Goal: Task Accomplishment & Management: Manage account settings

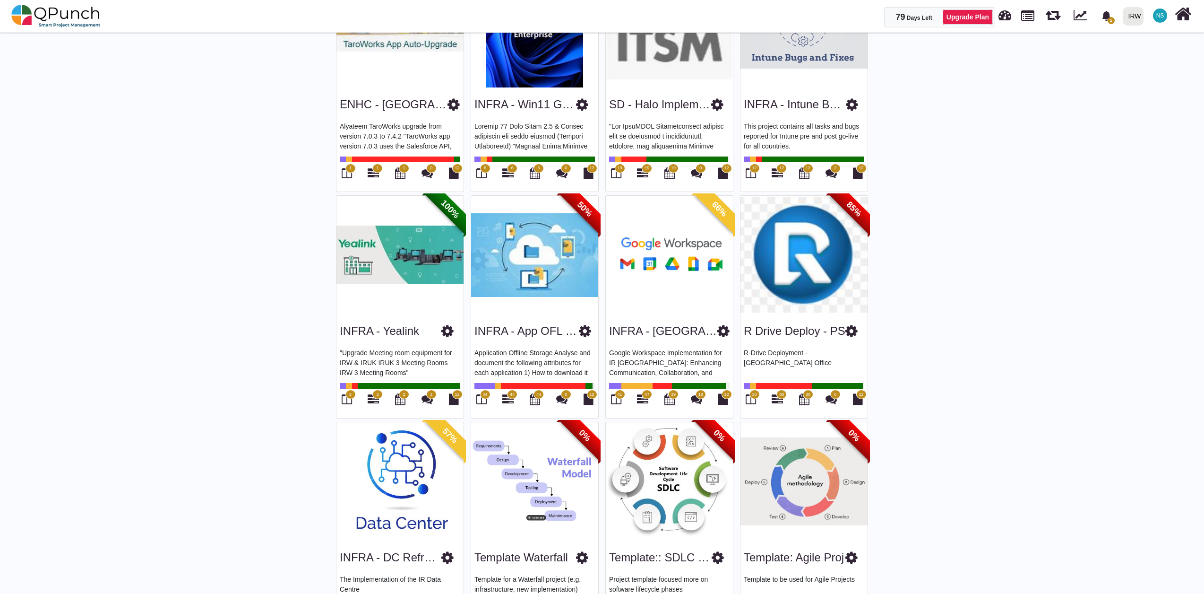
scroll to position [1555, 0]
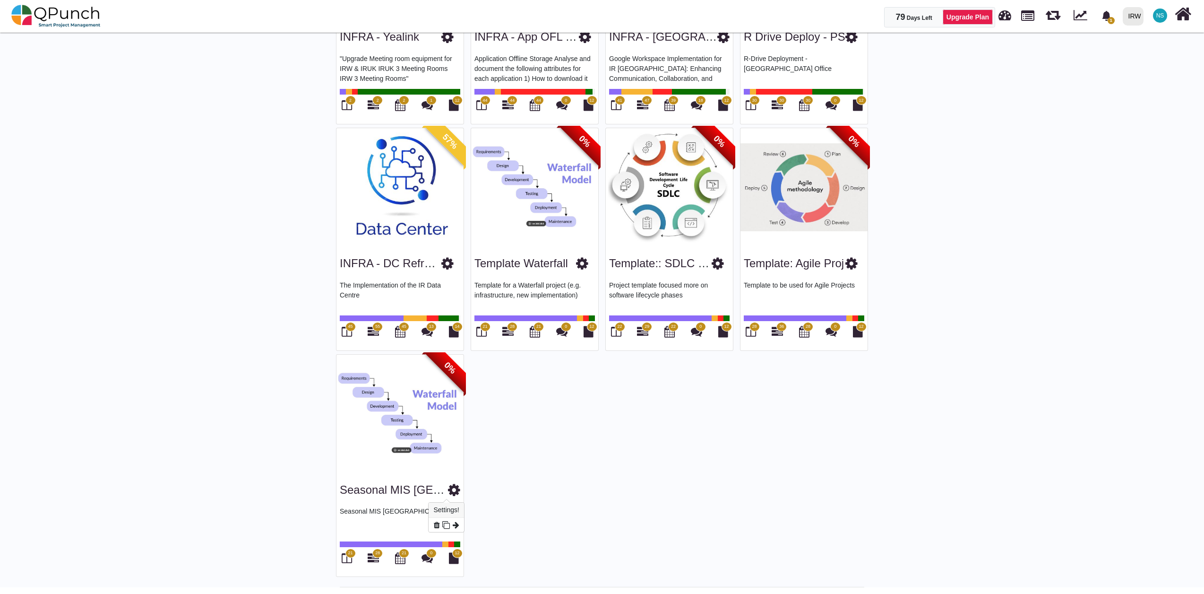
click at [448, 489] on icon at bounding box center [454, 490] width 12 height 14
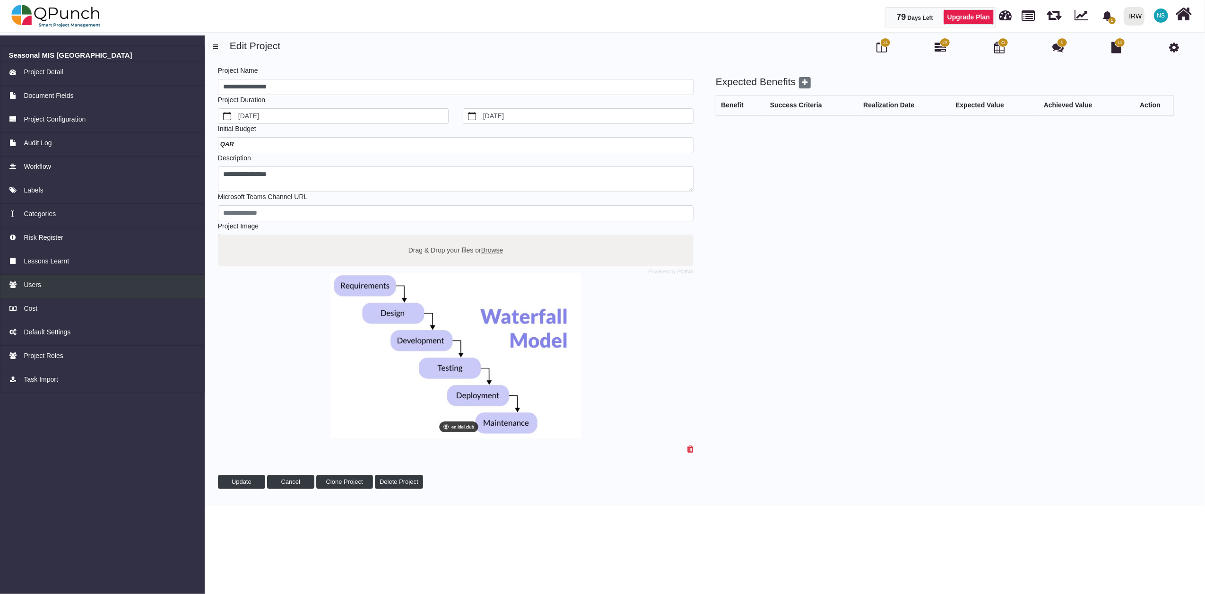
click at [60, 281] on div "Users" at bounding box center [102, 285] width 187 height 10
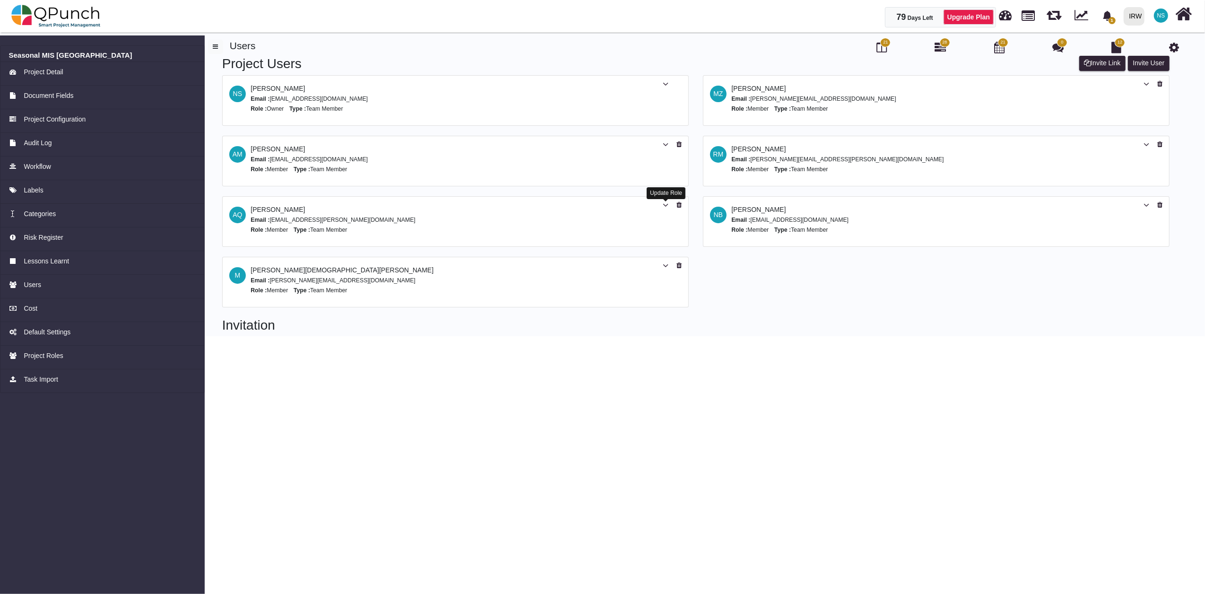
click at [663, 206] on icon at bounding box center [666, 205] width 6 height 7
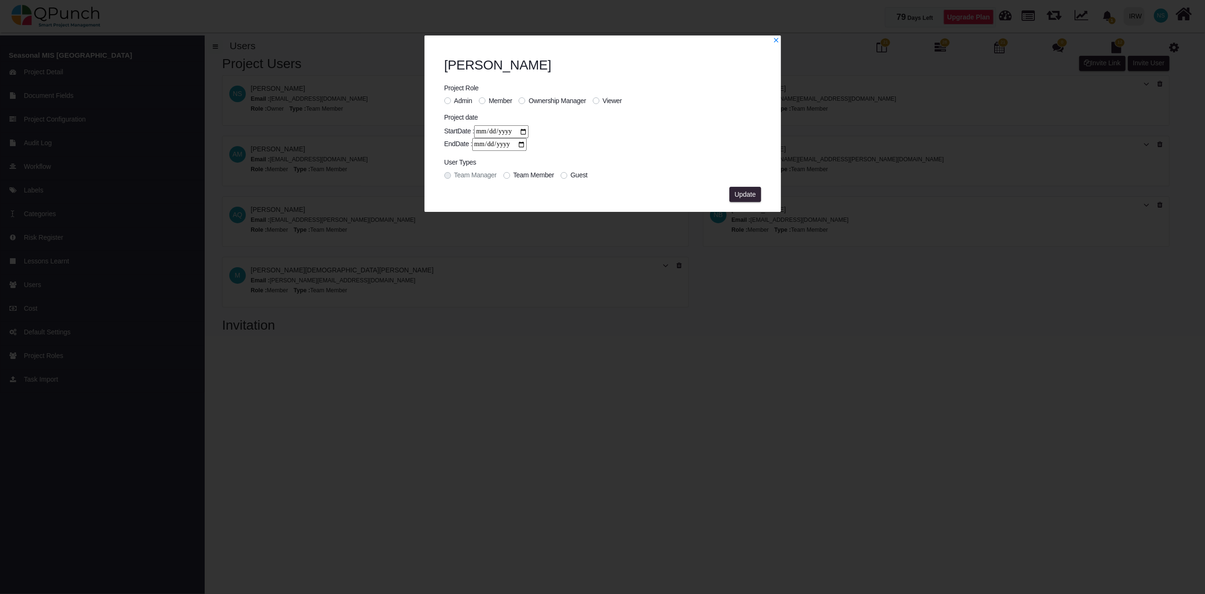
click at [456, 97] on span "Admin" at bounding box center [463, 101] width 18 height 8
click at [740, 191] on span "Update" at bounding box center [745, 194] width 21 height 8
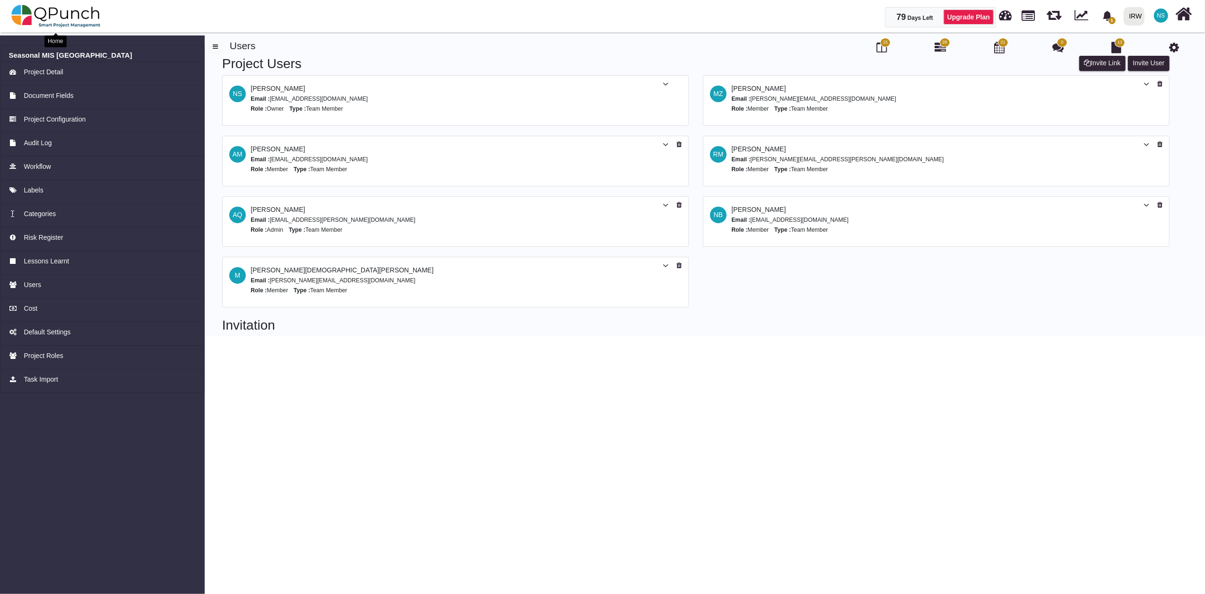
click at [70, 14] on img at bounding box center [55, 16] width 89 height 28
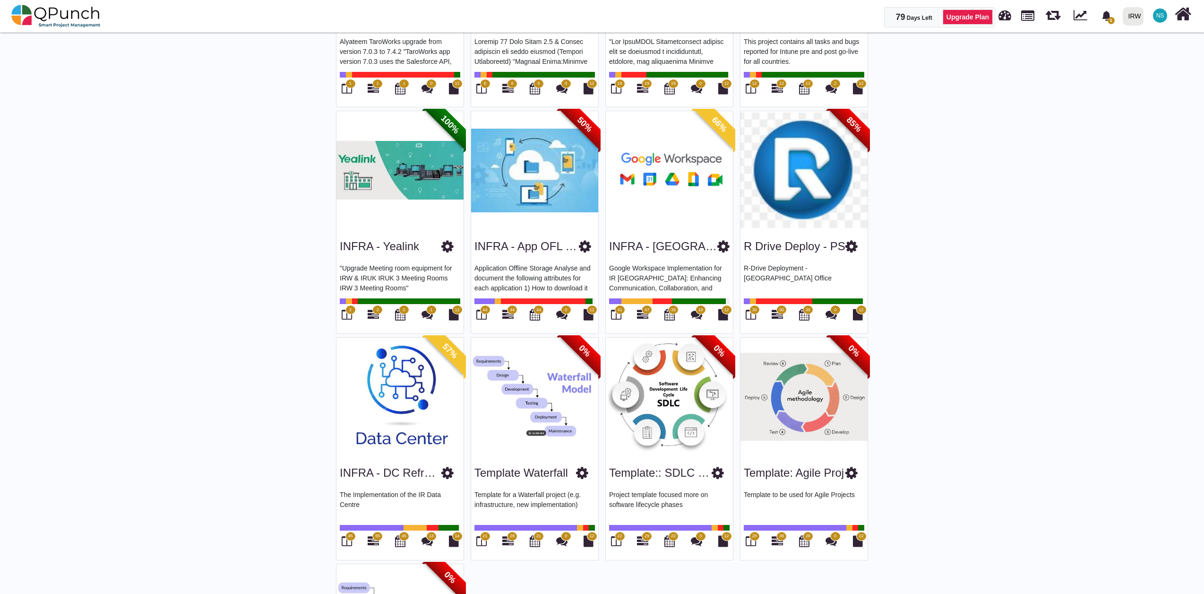
scroll to position [1555, 0]
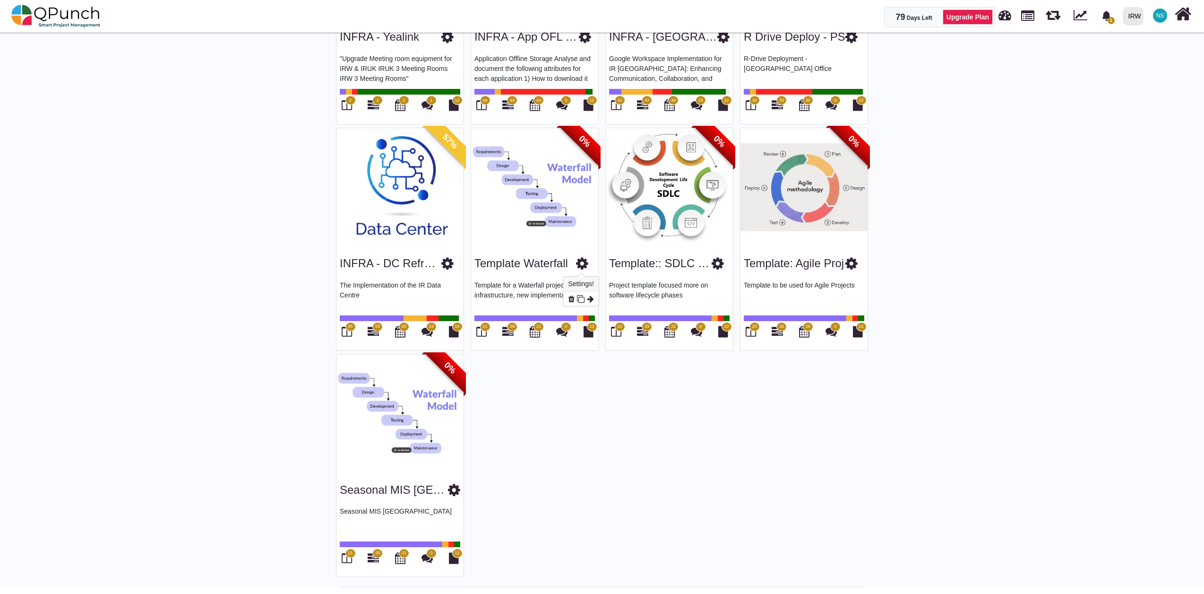
click at [581, 263] on icon at bounding box center [582, 263] width 12 height 14
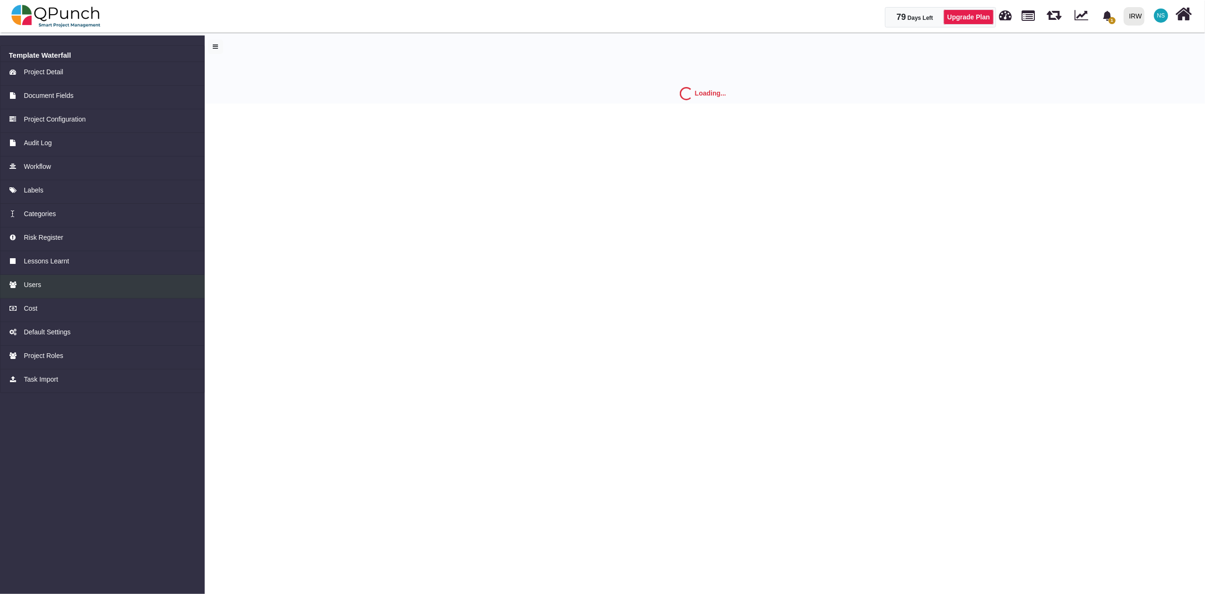
click at [59, 284] on div "Users" at bounding box center [102, 285] width 187 height 10
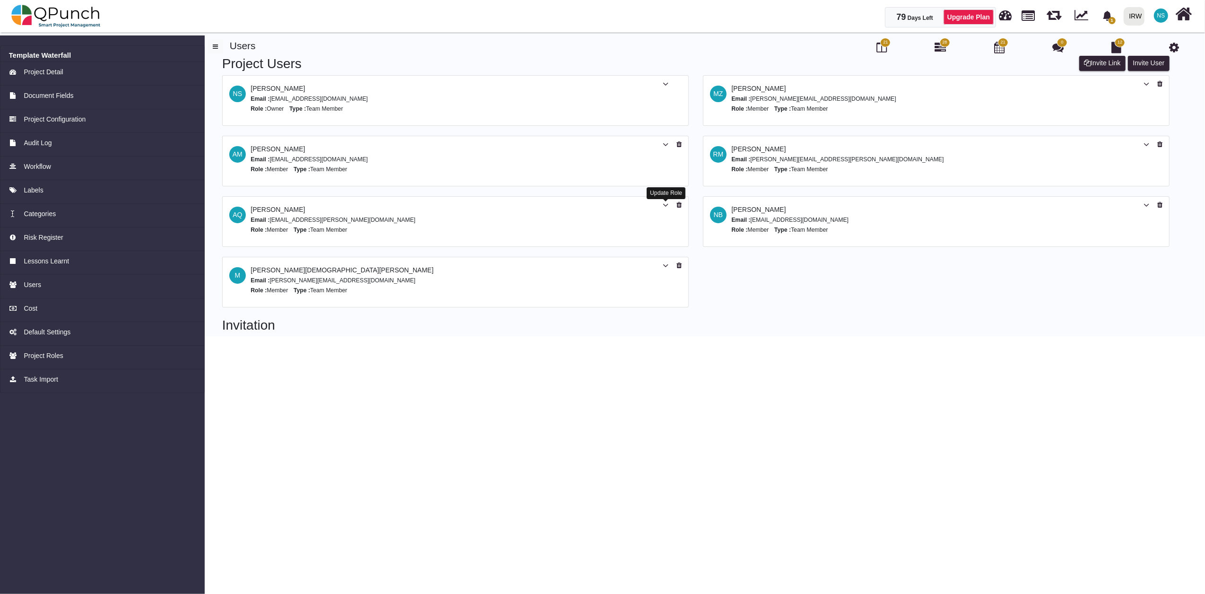
click at [665, 205] on icon at bounding box center [666, 205] width 6 height 7
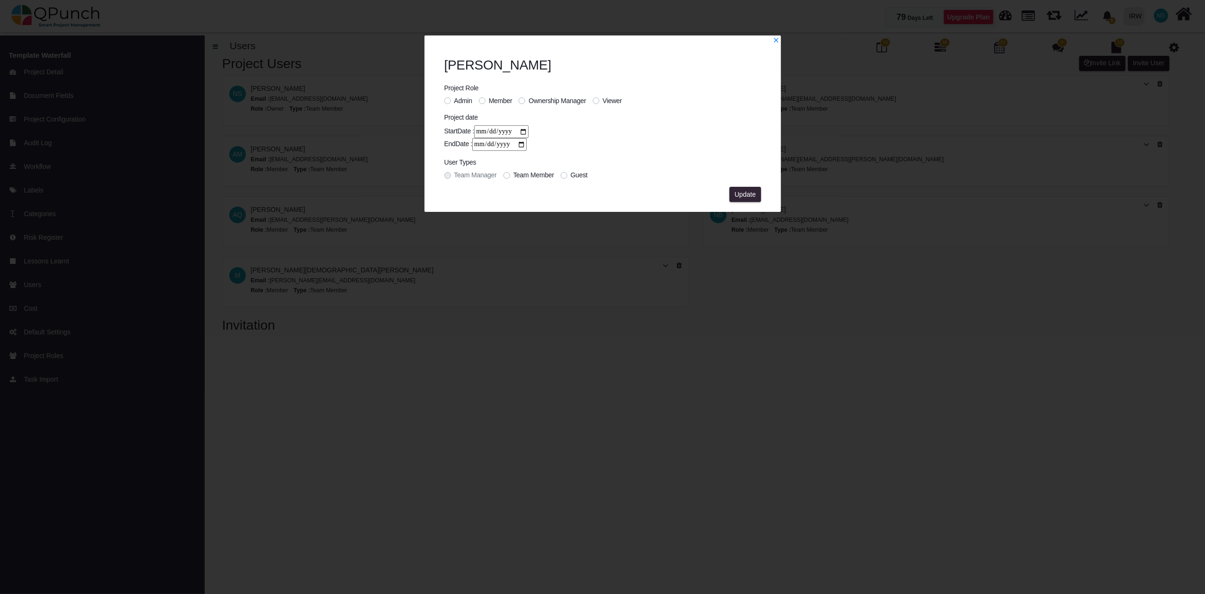
click at [464, 100] on span "Admin" at bounding box center [463, 101] width 18 height 8
click at [747, 191] on span "Update" at bounding box center [745, 194] width 21 height 8
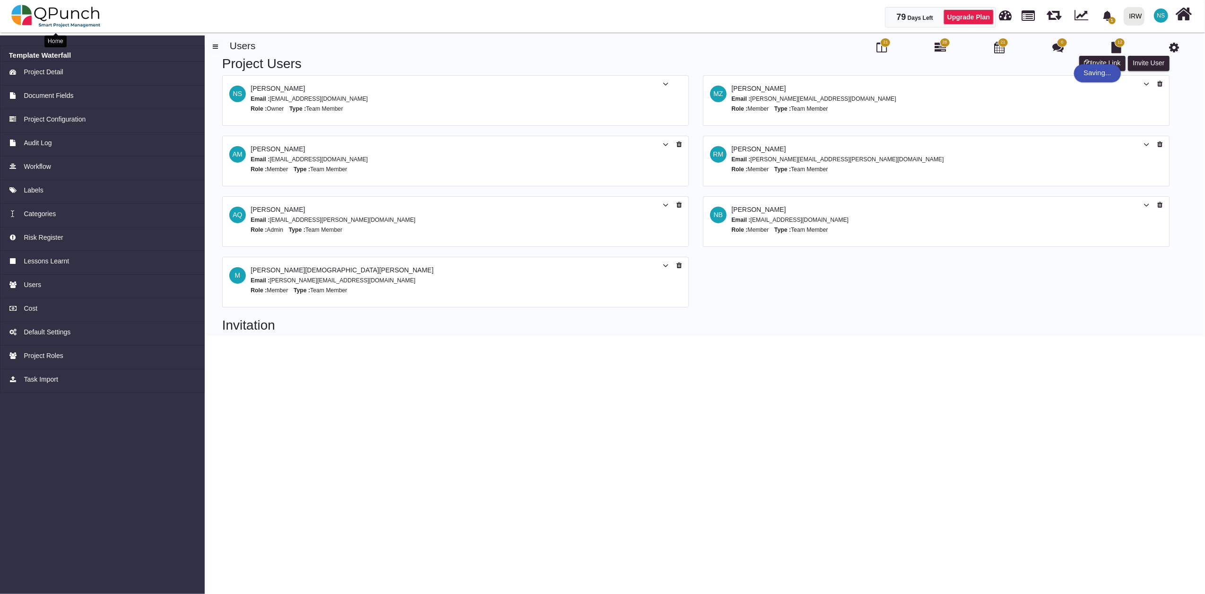
click at [61, 13] on img at bounding box center [55, 16] width 89 height 28
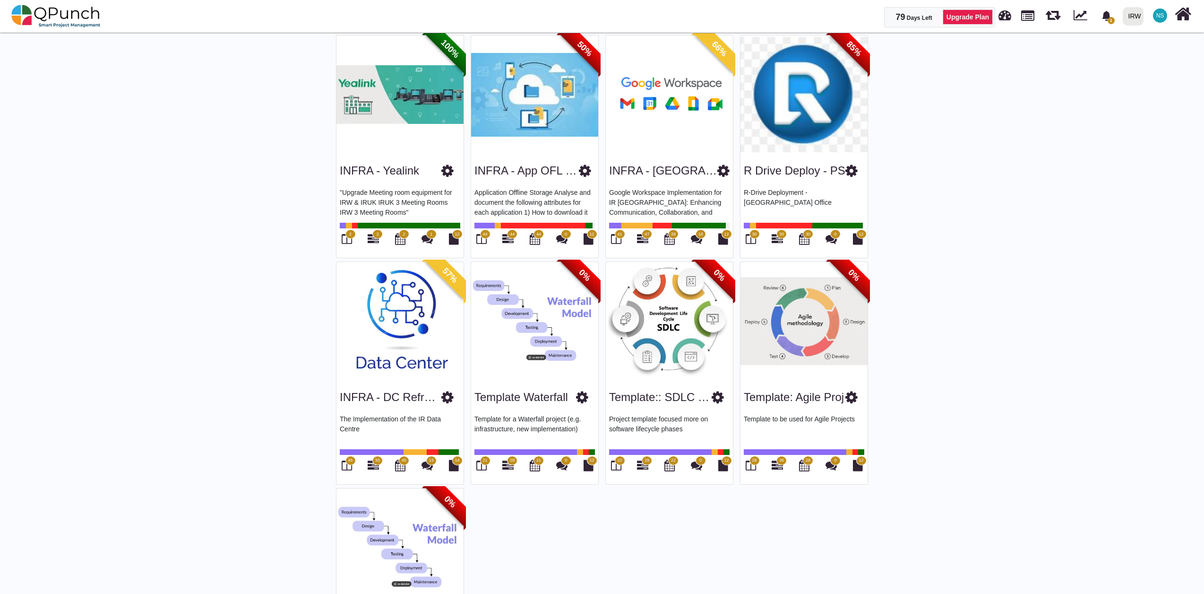
scroll to position [1555, 0]
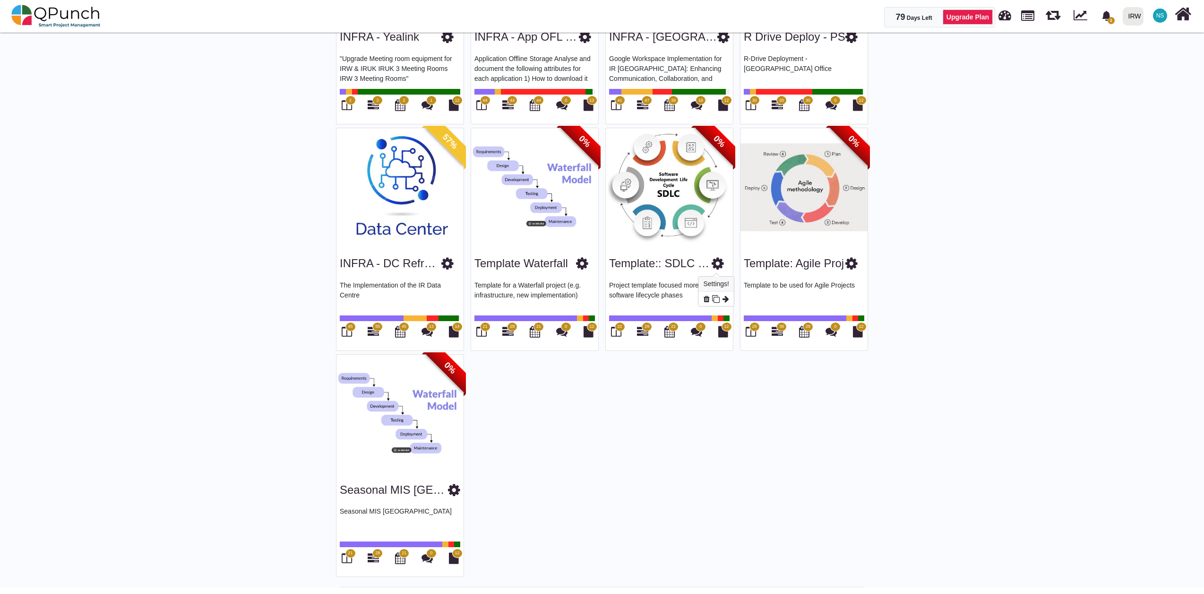
click at [713, 263] on icon at bounding box center [718, 263] width 12 height 14
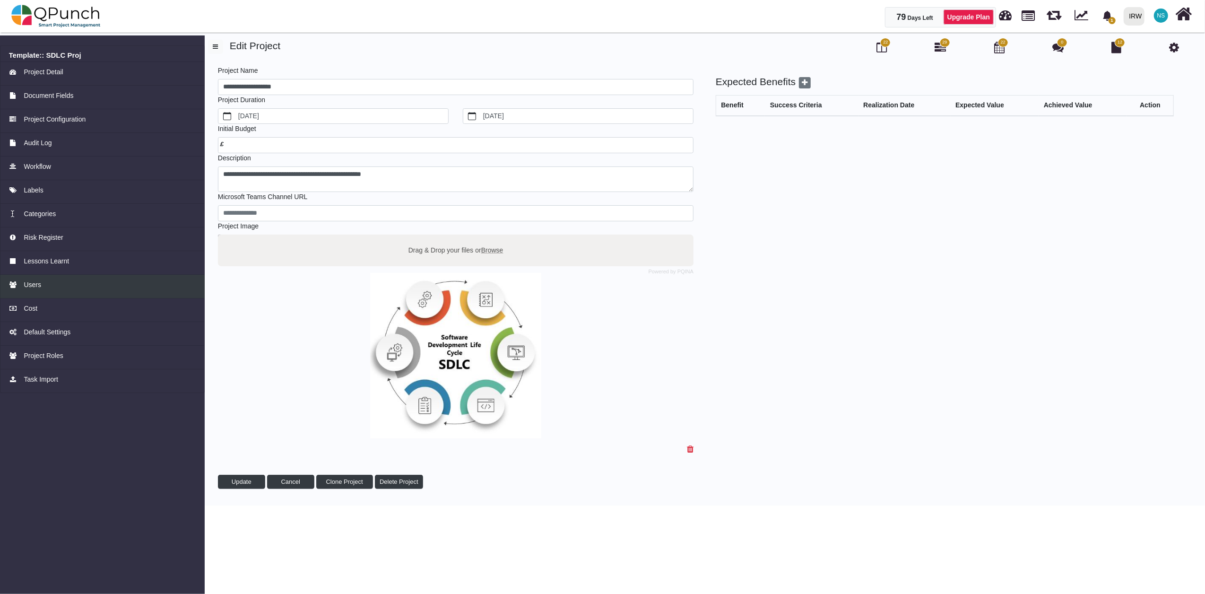
click at [35, 288] on span "Users" at bounding box center [32, 285] width 17 height 10
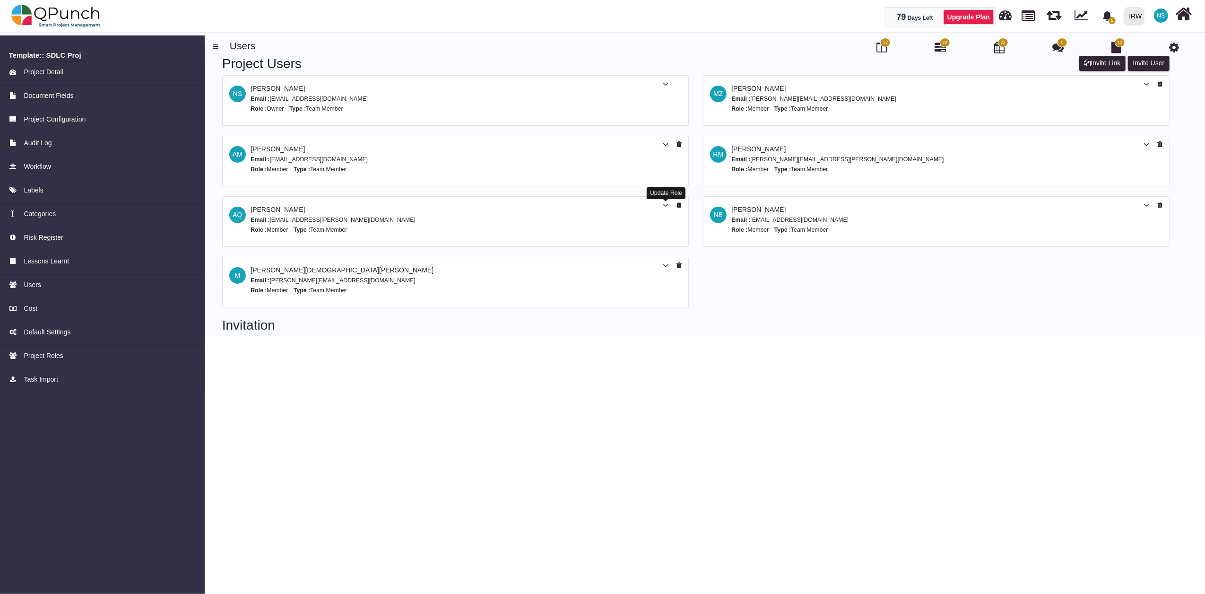
click at [666, 204] on icon at bounding box center [666, 205] width 6 height 7
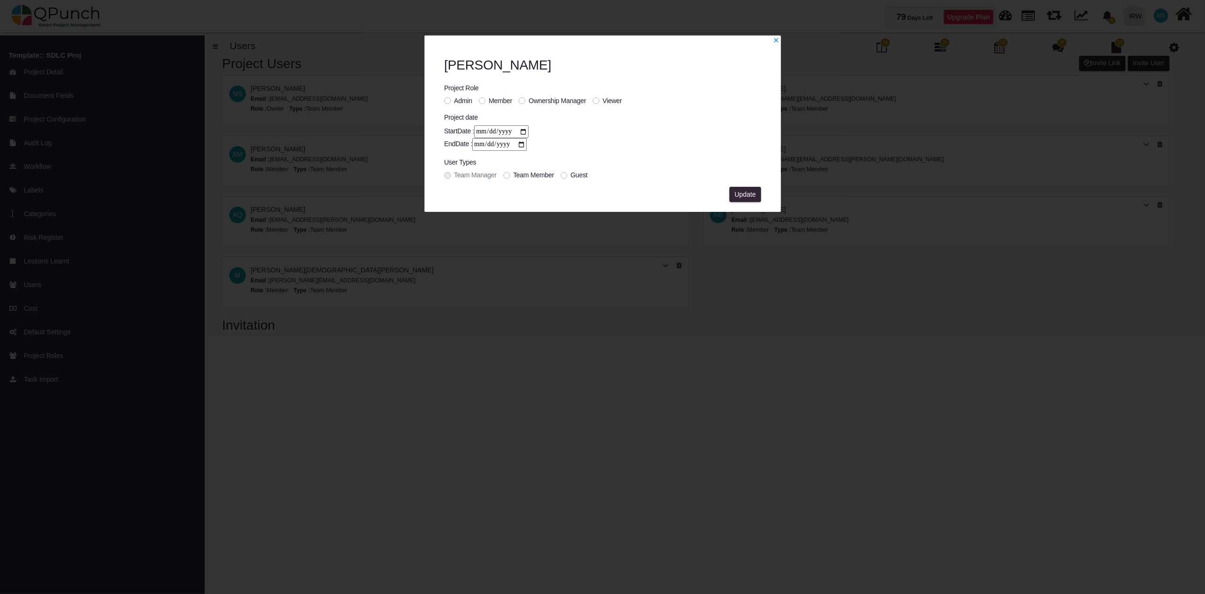
click at [454, 100] on label "Admin" at bounding box center [463, 101] width 18 height 10
click at [743, 197] on span "Update" at bounding box center [745, 194] width 21 height 8
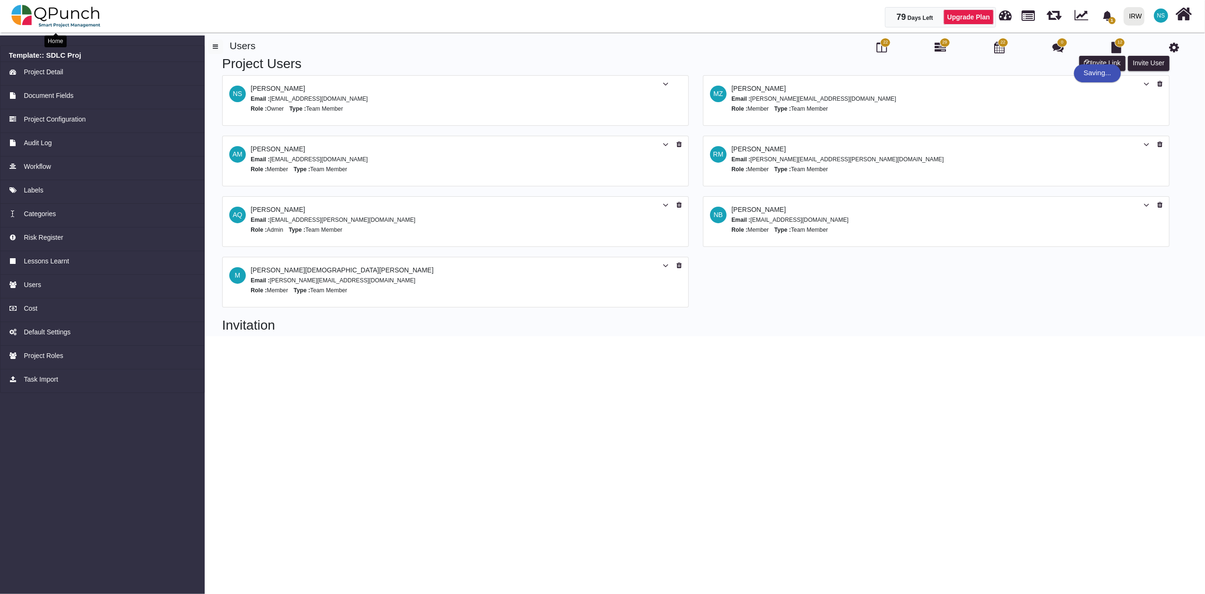
click at [84, 9] on img at bounding box center [55, 16] width 89 height 28
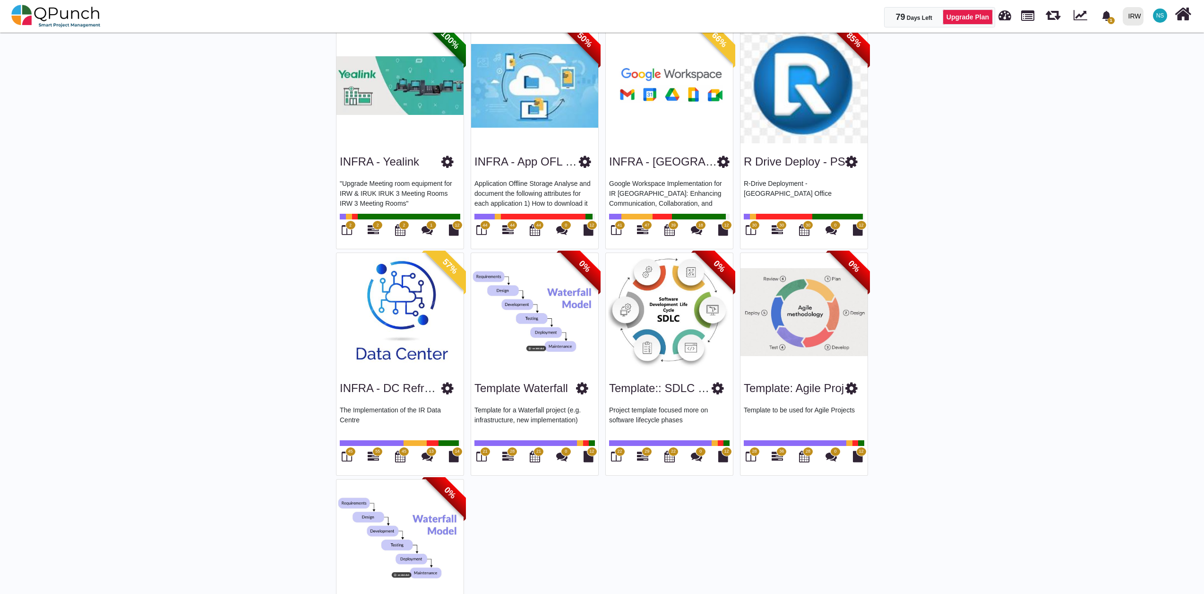
scroll to position [1555, 0]
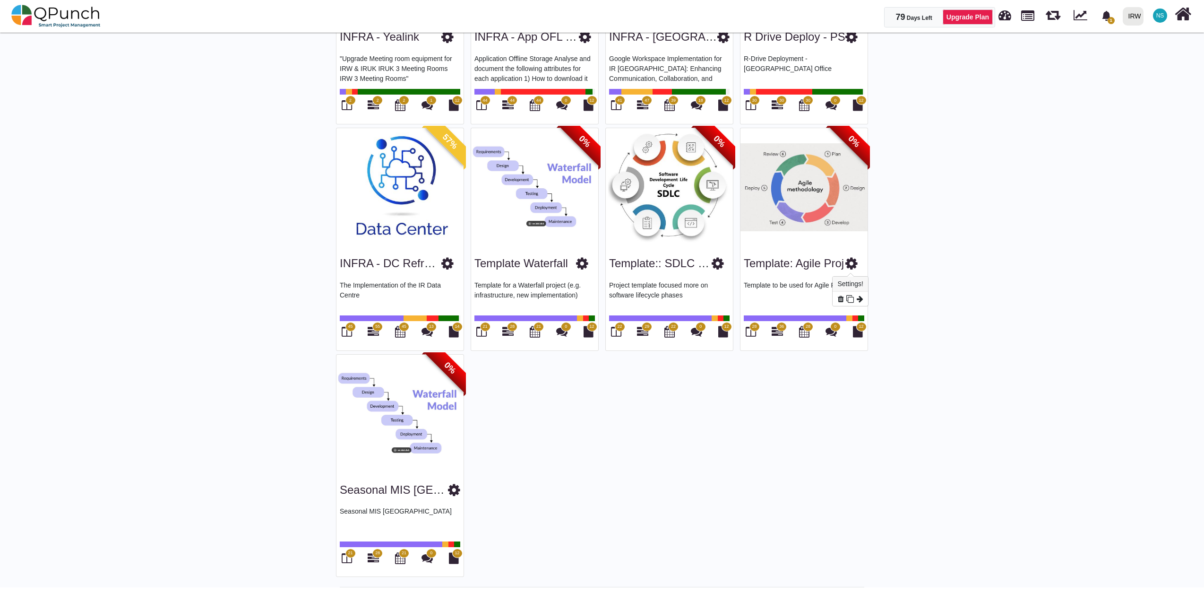
click at [850, 262] on icon at bounding box center [852, 263] width 12 height 14
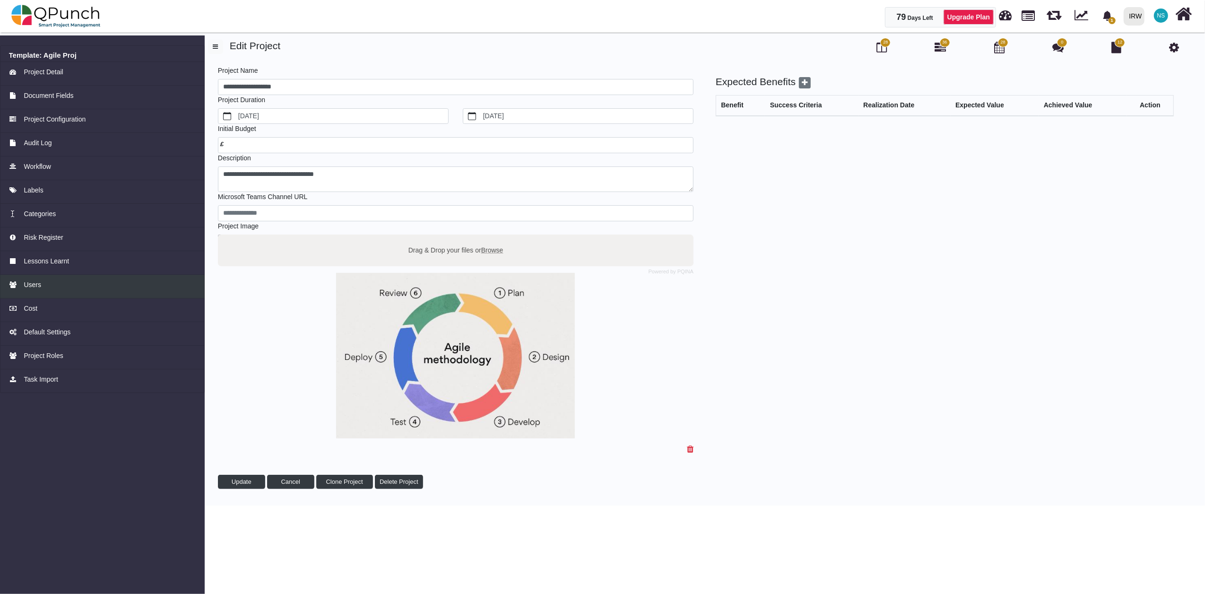
click at [34, 289] on span "Users" at bounding box center [32, 285] width 17 height 10
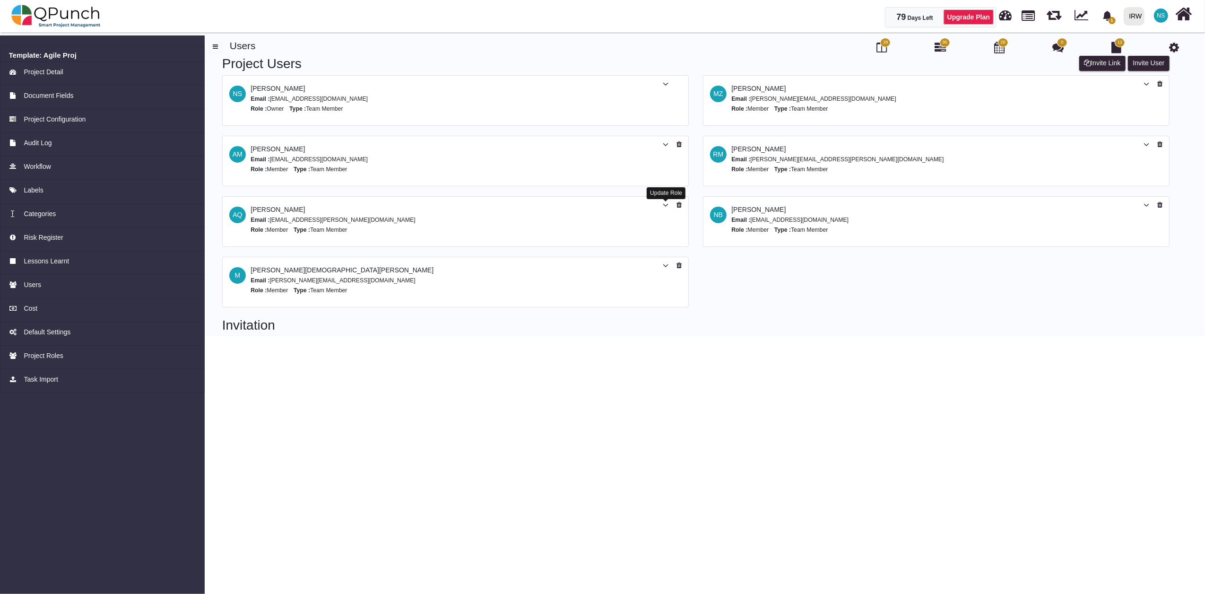
click at [666, 207] on icon at bounding box center [666, 205] width 6 height 7
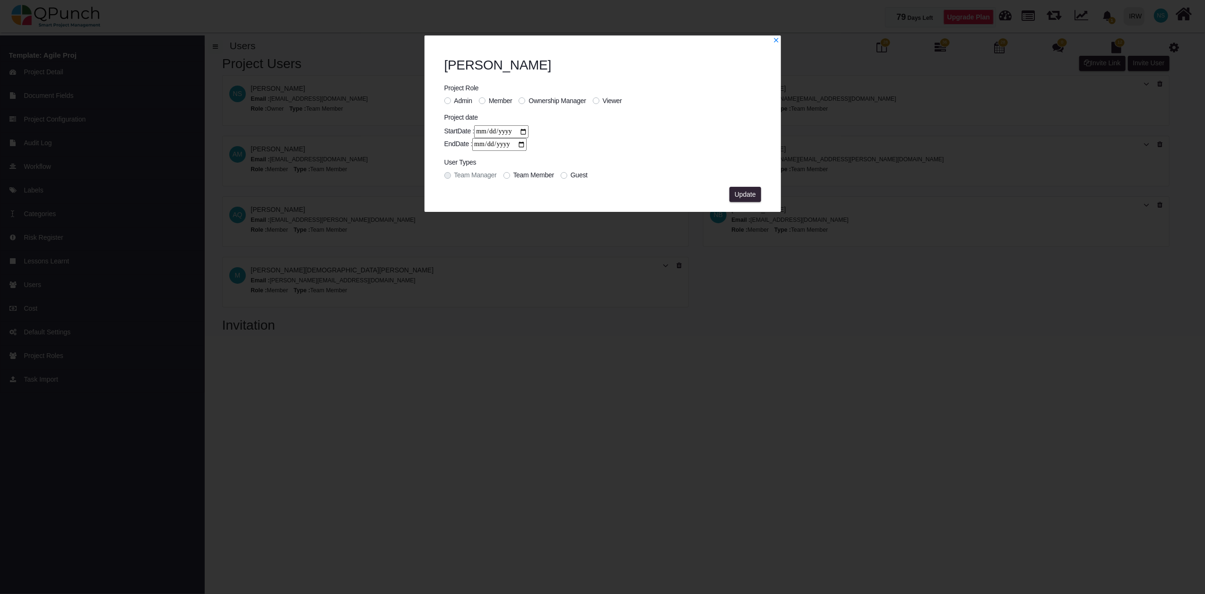
click at [460, 97] on span "Admin" at bounding box center [463, 101] width 18 height 8
click at [757, 196] on button "Update" at bounding box center [744, 194] width 31 height 15
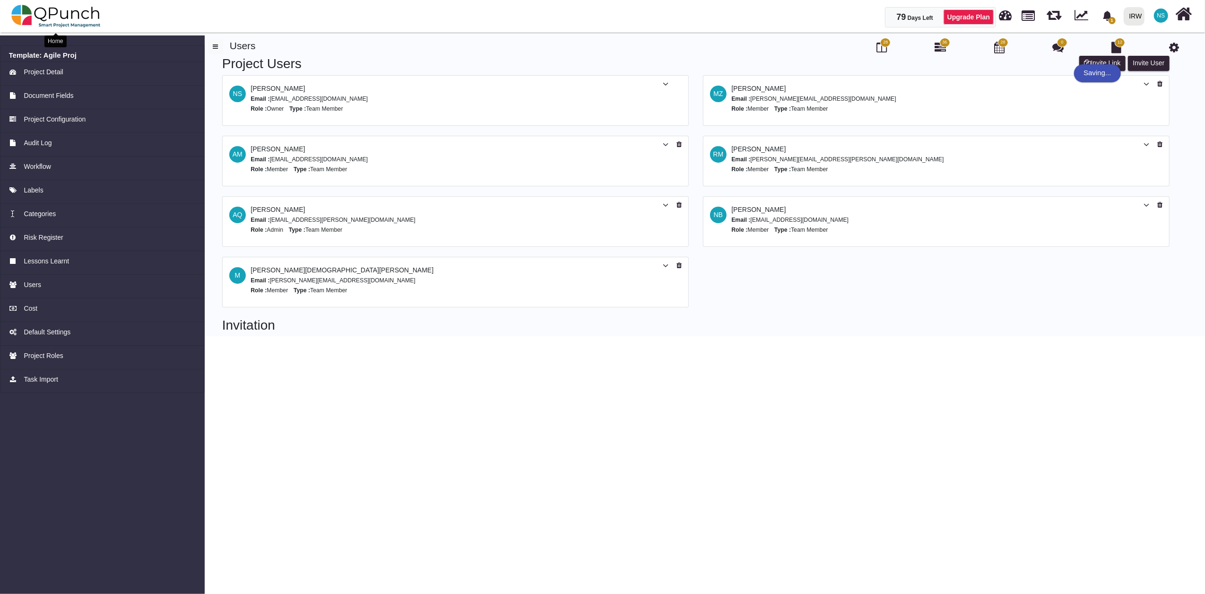
click at [63, 19] on img at bounding box center [55, 16] width 89 height 28
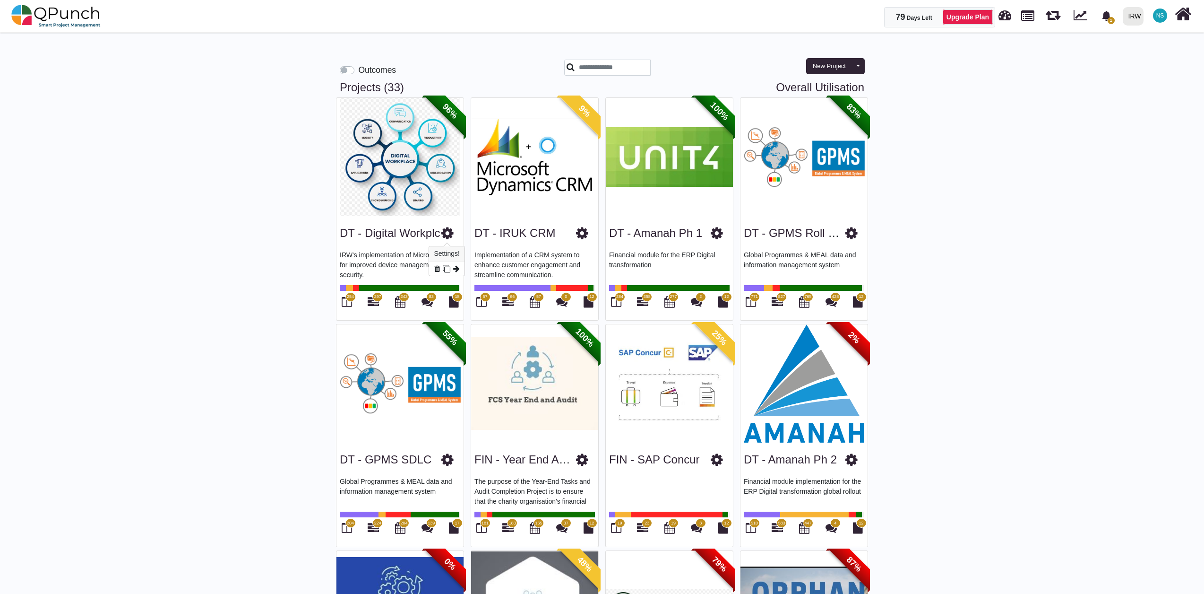
click at [446, 233] on icon at bounding box center [447, 233] width 12 height 14
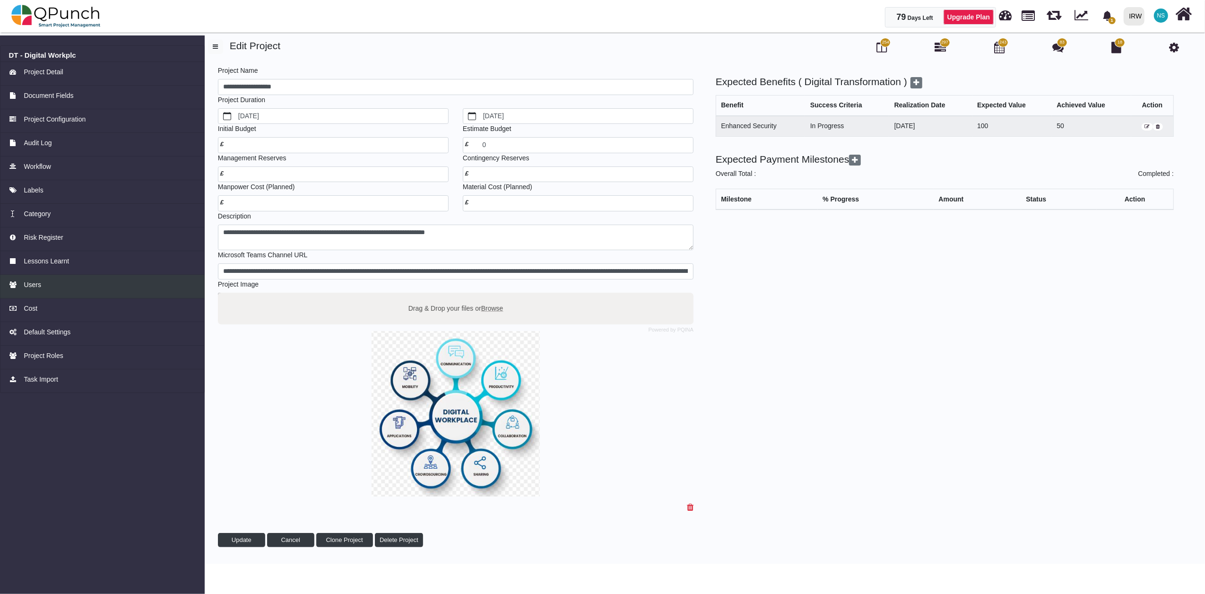
click at [50, 288] on div "Users" at bounding box center [102, 285] width 187 height 10
